Goal: Task Accomplishment & Management: Use online tool/utility

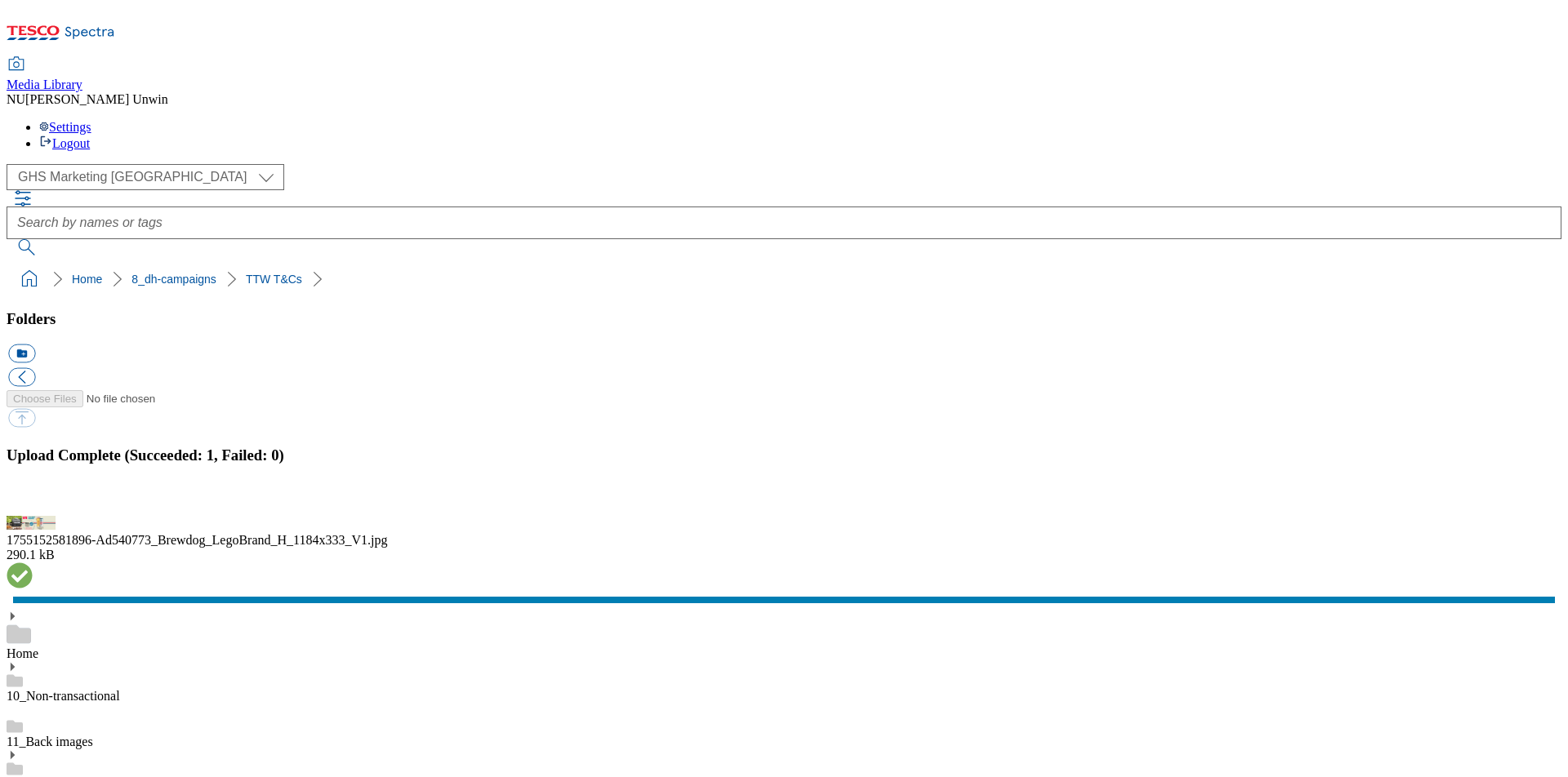
scroll to position [542, 0]
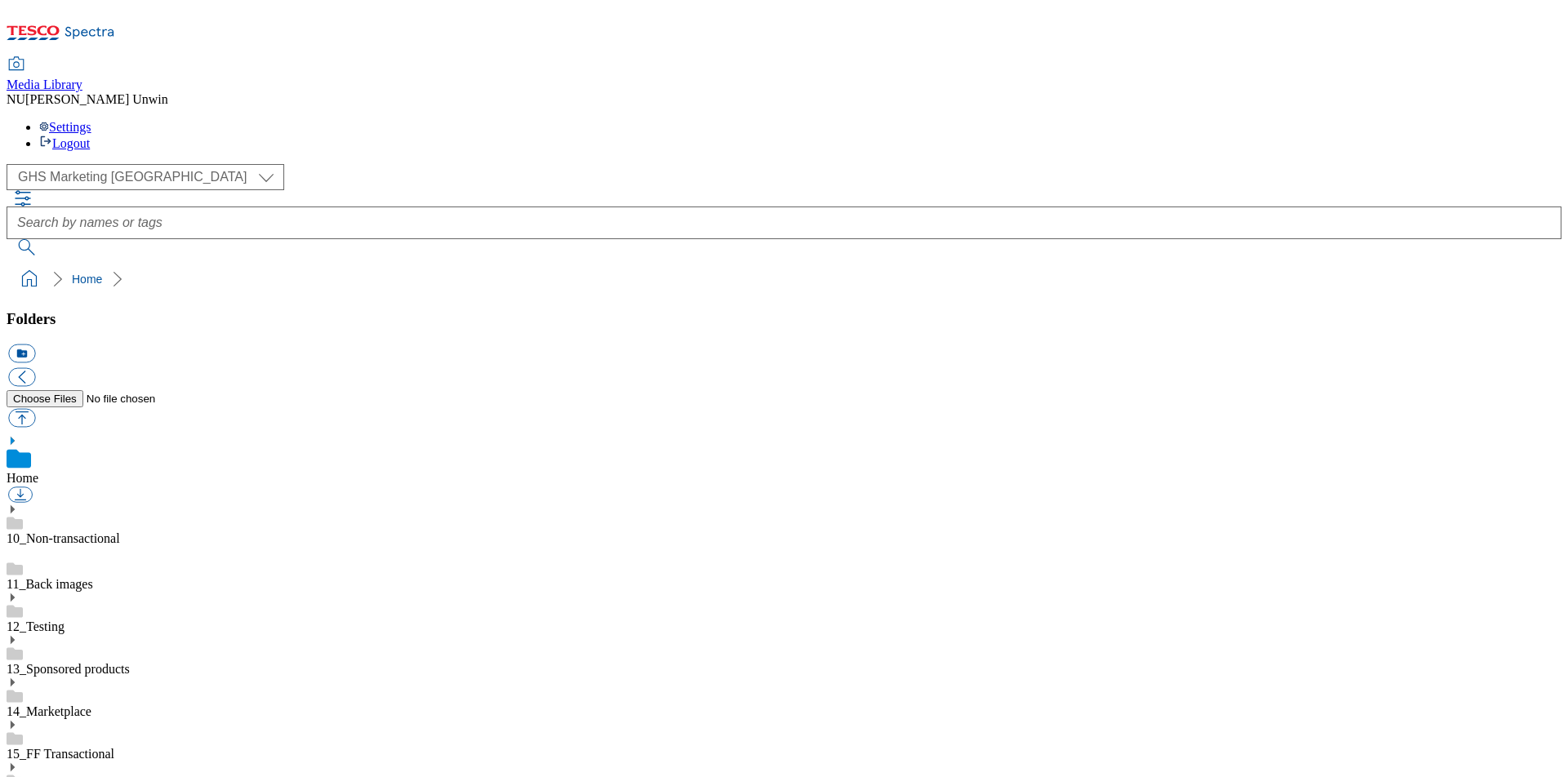
scroll to position [11, 0]
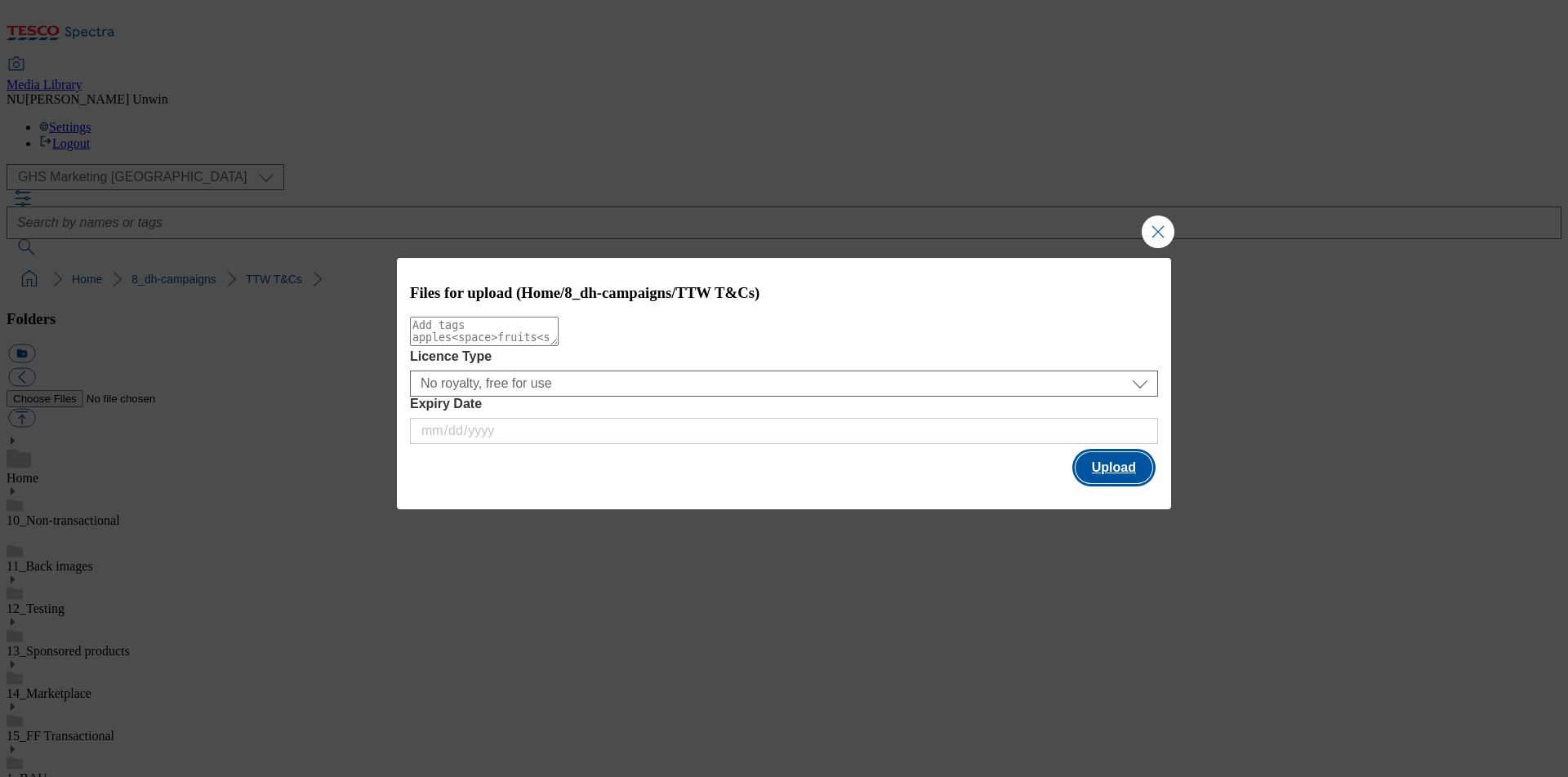
click at [1116, 477] on button "Upload" at bounding box center [1114, 468] width 77 height 31
